Goal: Navigation & Orientation: Find specific page/section

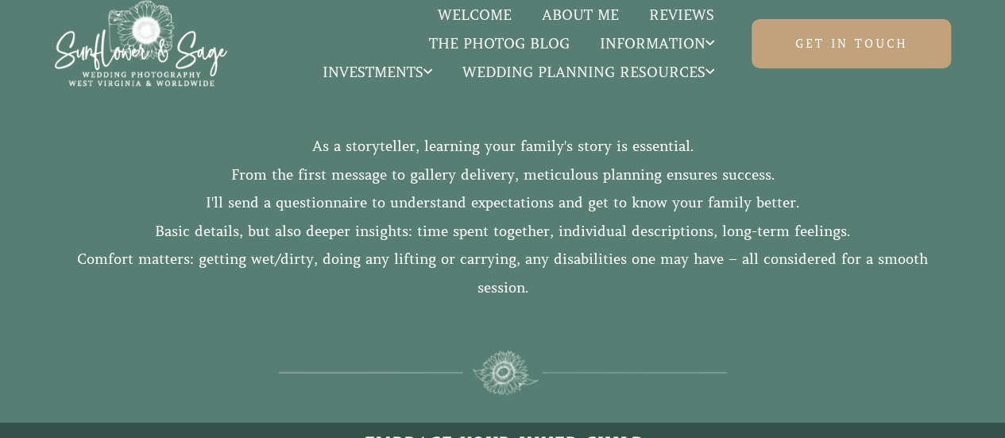
scroll to position [1828, 0]
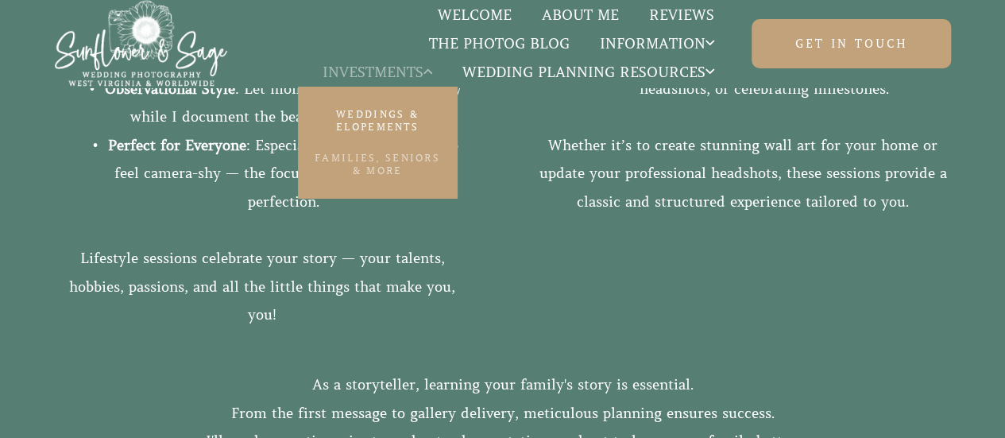
click at [388, 160] on link "Families, Seniors & More" at bounding box center [377, 164] width 159 height 44
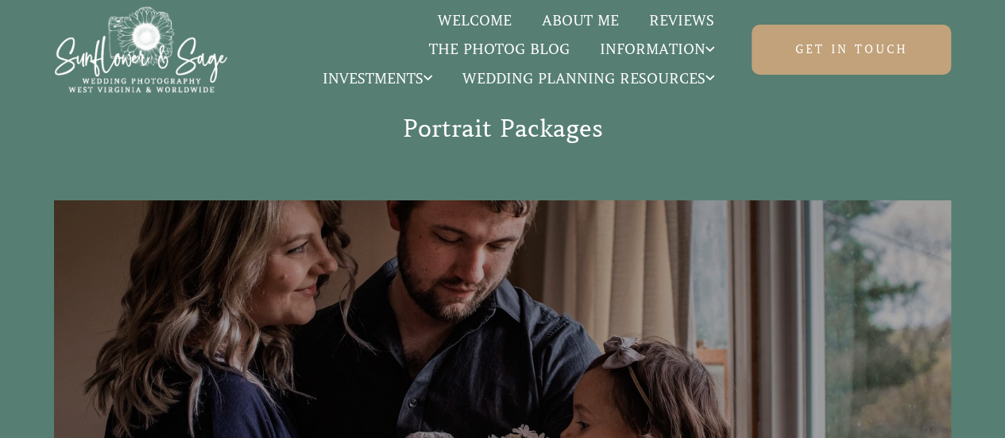
click at [467, 25] on link "Welcome" at bounding box center [475, 20] width 104 height 21
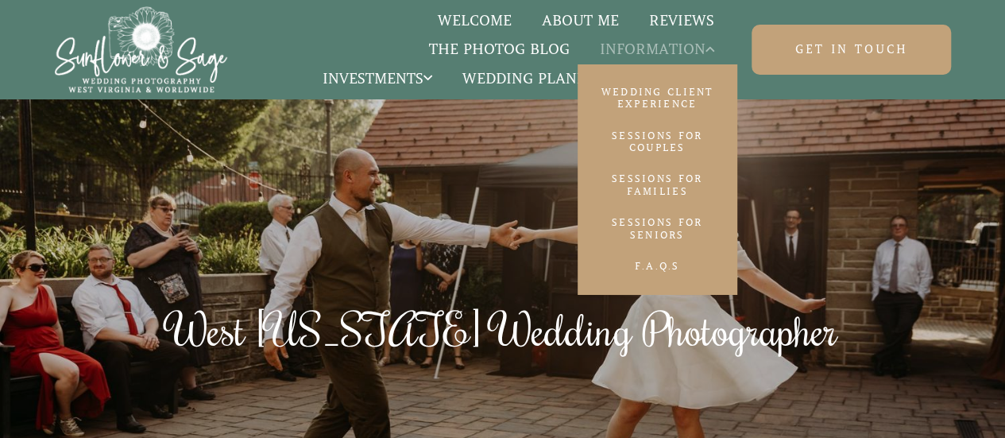
click at [654, 50] on span "Information" at bounding box center [657, 49] width 114 height 16
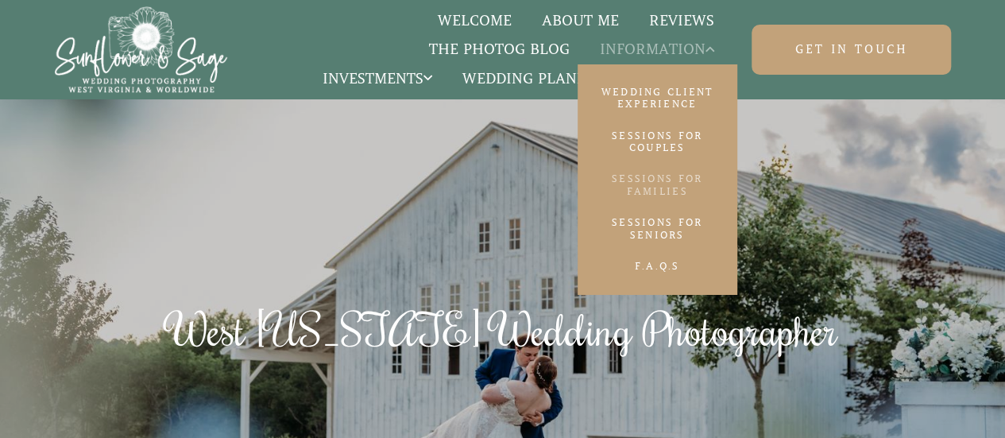
click at [668, 174] on link "Sessions for Families" at bounding box center [657, 185] width 159 height 44
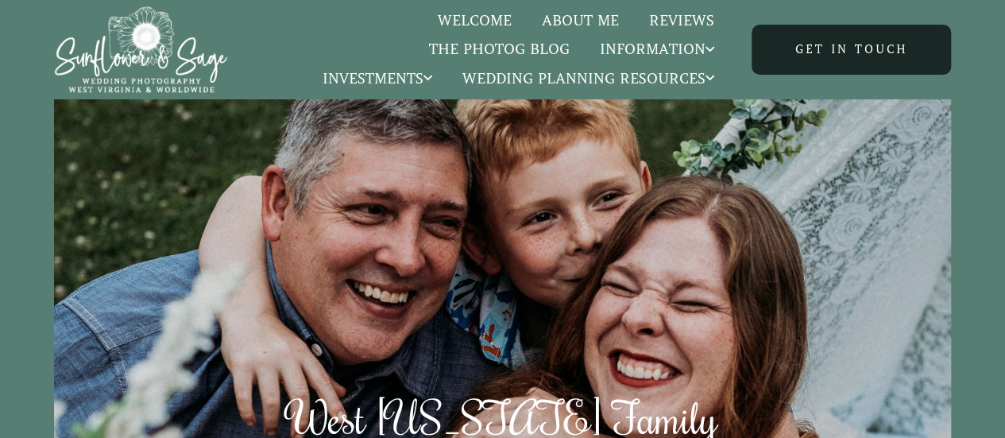
click at [839, 59] on link "Get in touch" at bounding box center [852, 49] width 200 height 49
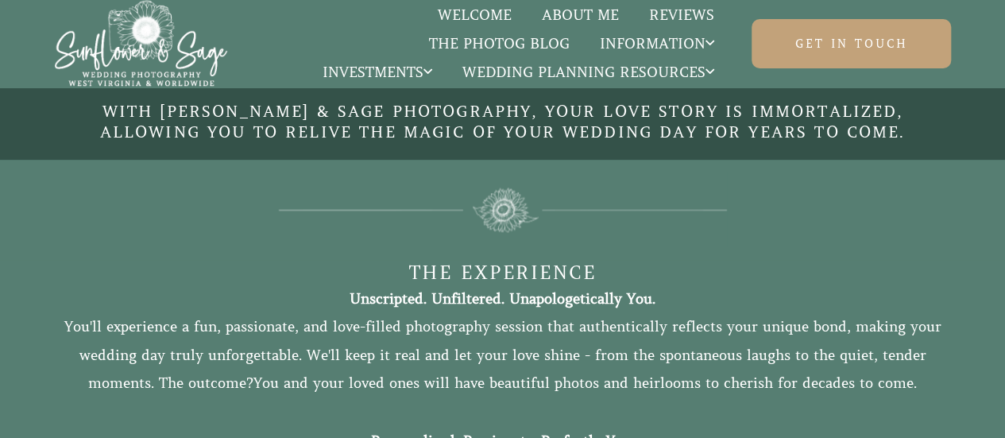
scroll to position [1113, 0]
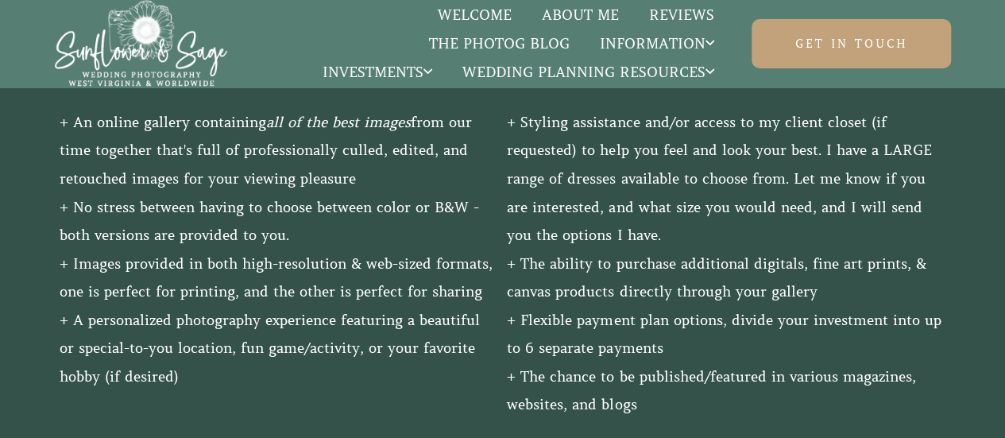
scroll to position [1749, 0]
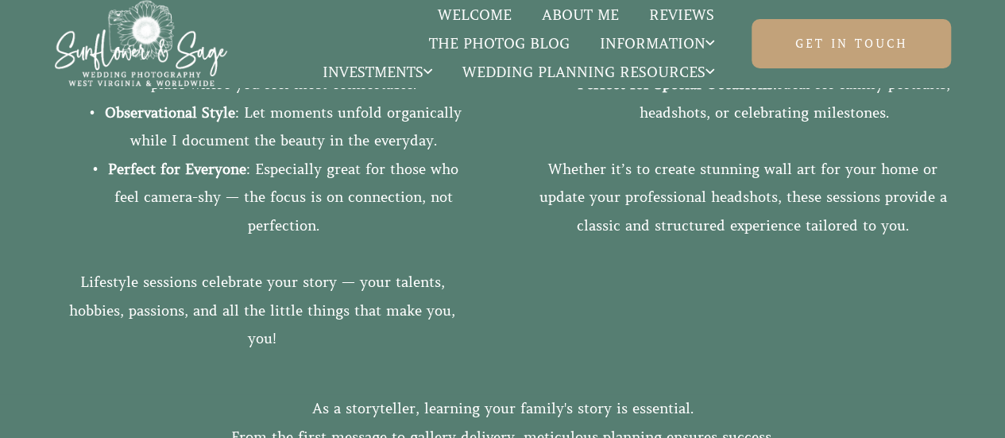
scroll to position [1828, 0]
